Goal: Task Accomplishment & Management: Manage account settings

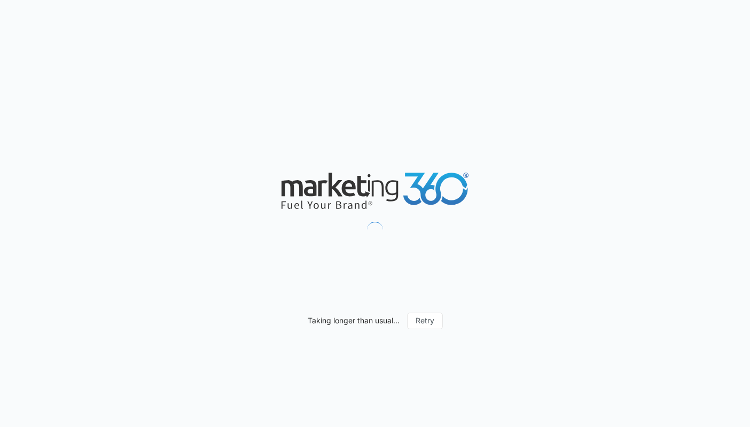
drag, startPoint x: 269, startPoint y: 173, endPoint x: 500, endPoint y: 197, distance: 233.0
click at [505, 200] on div "Taking longer than usual... Retry" at bounding box center [375, 213] width 750 height 427
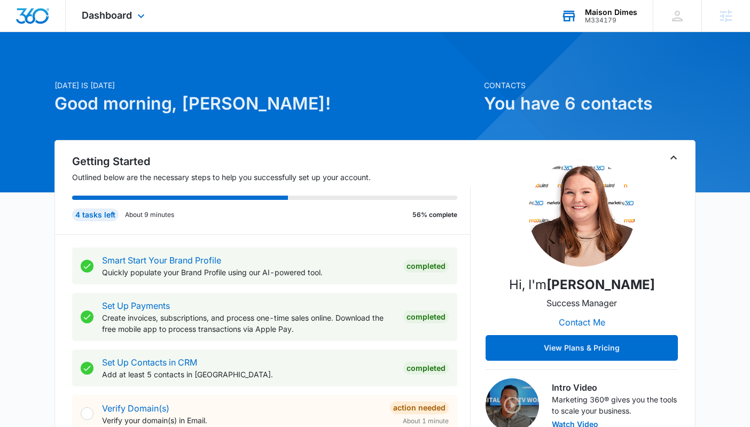
click at [585, 7] on div "Maison Dimes M334179 Your Accounts View All" at bounding box center [599, 16] width 108 height 32
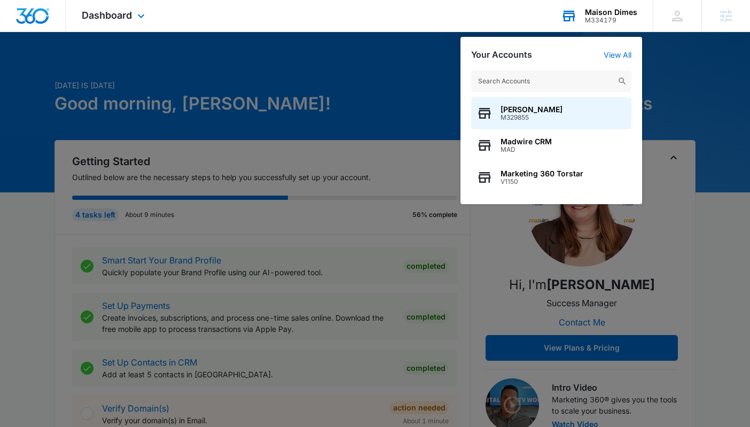
click at [567, 83] on input "text" at bounding box center [551, 80] width 160 height 21
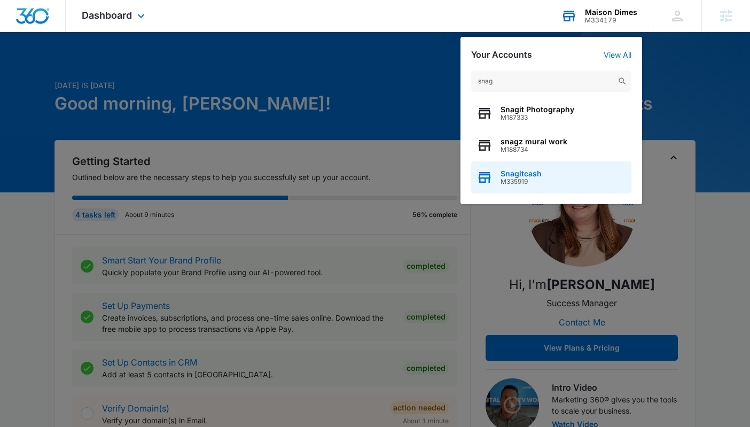
type input "snag"
click at [567, 176] on div "Snagitcash M335919" at bounding box center [551, 177] width 160 height 32
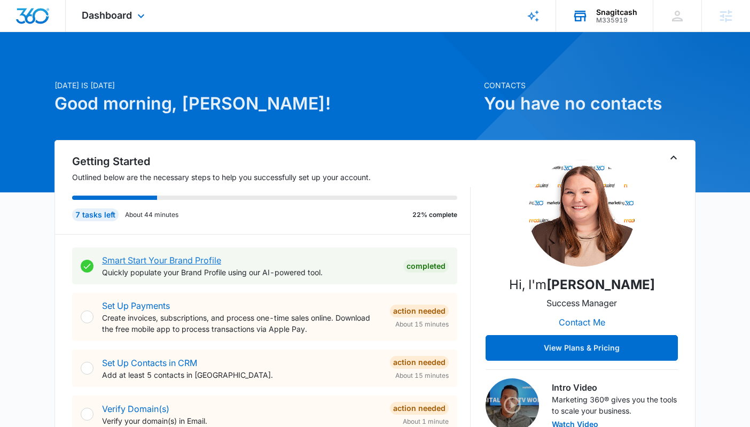
click at [189, 258] on link "Smart Start Your Brand Profile" at bounding box center [161, 260] width 119 height 11
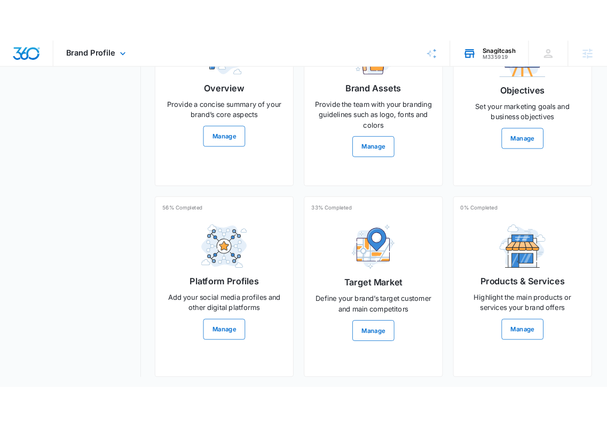
scroll to position [322, 0]
